Goal: Transaction & Acquisition: Purchase product/service

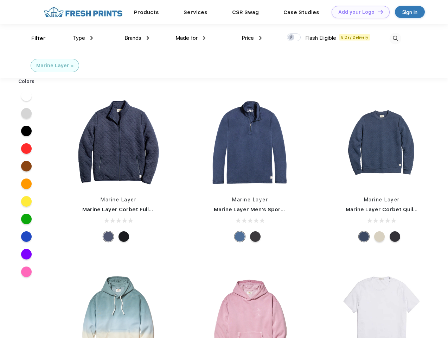
scroll to position [0, 0]
click at [358, 12] on link "Add your Logo Design Tool" at bounding box center [361, 12] width 58 height 12
click at [0, 0] on div "Design Tool" at bounding box center [0, 0] width 0 height 0
click at [378, 12] on link "Add your Logo Design Tool" at bounding box center [361, 12] width 58 height 12
click at [34, 38] on div "Filter" at bounding box center [38, 38] width 14 height 8
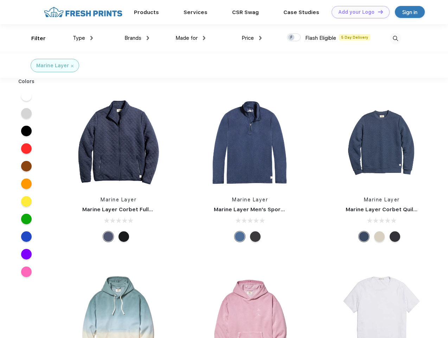
click at [83, 38] on span "Type" at bounding box center [79, 38] width 12 height 6
click at [137, 38] on span "Brands" at bounding box center [133, 38] width 17 height 6
click at [191, 38] on span "Made for" at bounding box center [187, 38] width 22 height 6
click at [252, 38] on span "Price" at bounding box center [248, 38] width 12 height 6
click at [294, 38] on div at bounding box center [294, 37] width 14 height 8
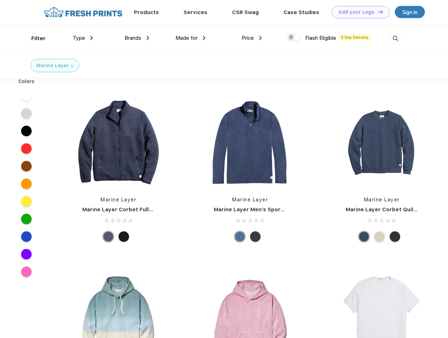
click at [292, 38] on input "checkbox" at bounding box center [289, 35] width 5 height 5
click at [396, 38] on img at bounding box center [396, 39] width 12 height 12
